Goal: Register for event/course

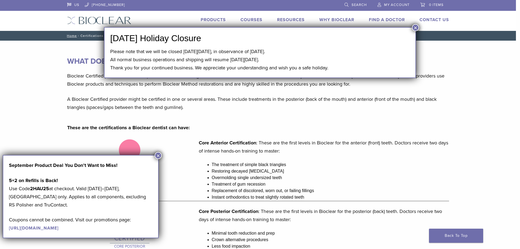
click at [159, 155] on button "×" at bounding box center [158, 155] width 7 height 7
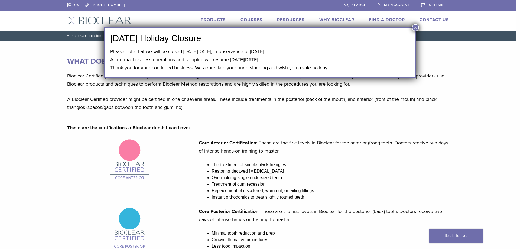
click at [415, 29] on button "×" at bounding box center [415, 27] width 7 height 7
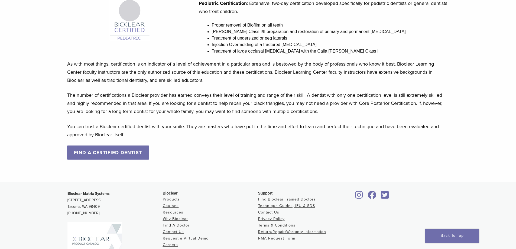
scroll to position [520, 0]
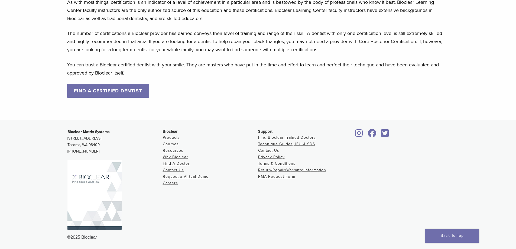
click at [173, 142] on link "Courses" at bounding box center [171, 144] width 16 height 5
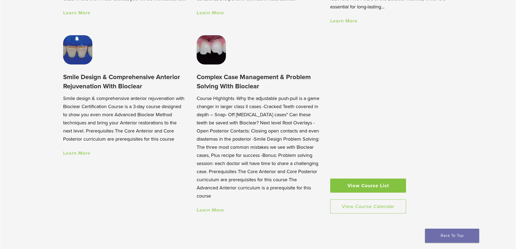
scroll to position [433, 0]
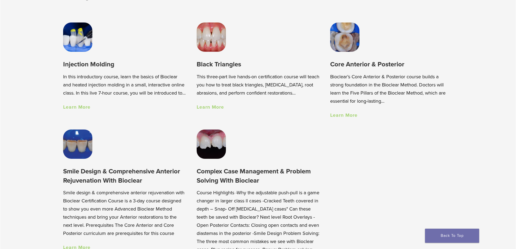
click at [346, 39] on img at bounding box center [344, 36] width 29 height 29
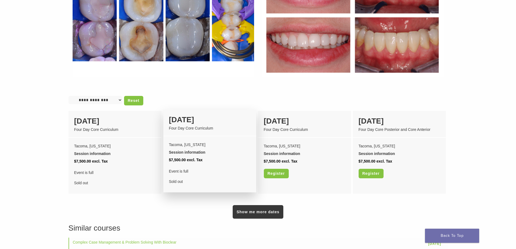
scroll to position [542, 0]
